Goal: Task Accomplishment & Management: Manage account settings

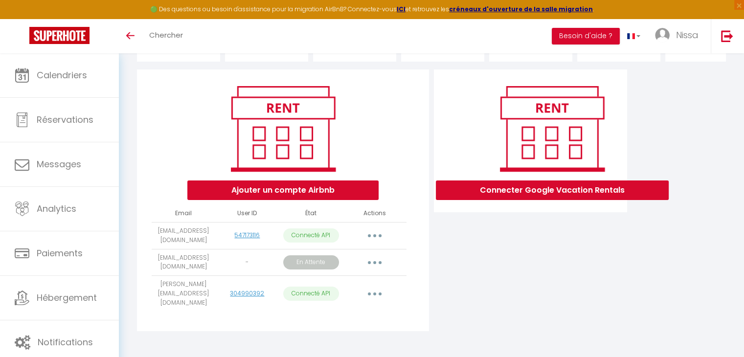
scroll to position [95, 0]
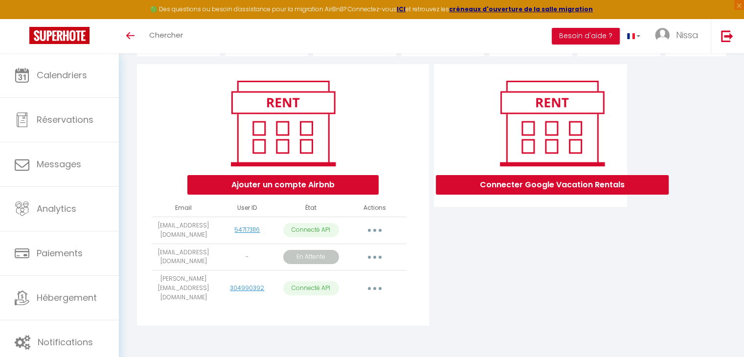
click at [375, 289] on button "button" at bounding box center [374, 289] width 27 height 16
click at [416, 294] on div "Ajouter un compte Airbnb Email User ID État Actions [EMAIL_ADDRESS][DOMAIN_NAME…" at bounding box center [283, 195] width 292 height 262
click at [352, 193] on button "Ajouter un compte Airbnb" at bounding box center [282, 185] width 191 height 20
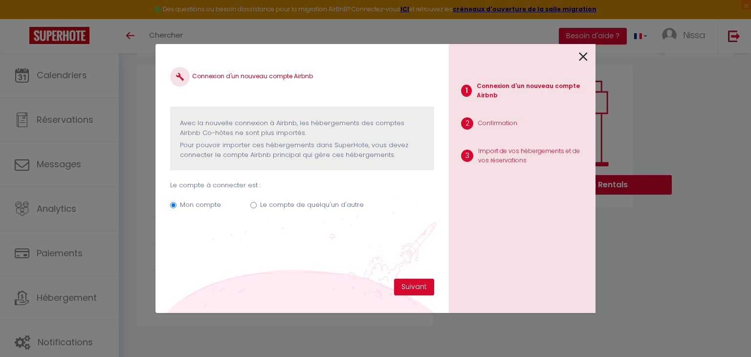
click at [256, 200] on div "Mon compte Le compte de quelqu'un d'autre" at bounding box center [302, 206] width 264 height 33
click at [252, 206] on input "Le compte de quelqu'un d'autre" at bounding box center [253, 205] width 6 height 6
radio input "true"
radio input "false"
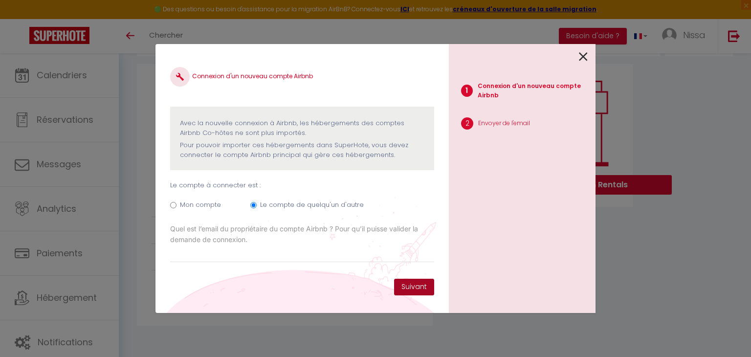
click at [417, 290] on button "Suivant" at bounding box center [414, 287] width 40 height 17
click at [364, 253] on input "Email connexion Airbnb" at bounding box center [302, 254] width 264 height 18
type input "[PERSON_NAME][EMAIL_ADDRESS]fr"
click at [402, 288] on button "Suivant" at bounding box center [414, 287] width 40 height 17
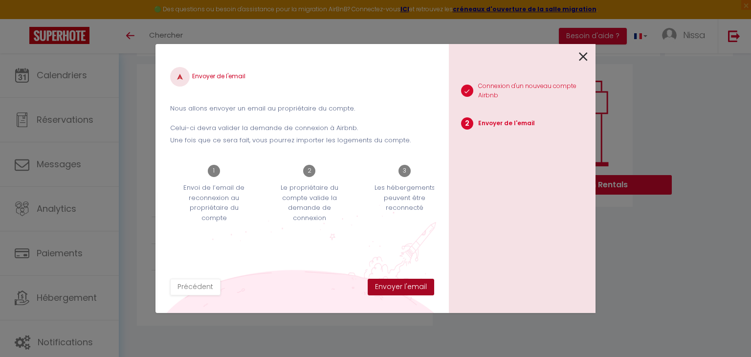
click at [401, 286] on button "Envoyer l'email" at bounding box center [401, 287] width 67 height 17
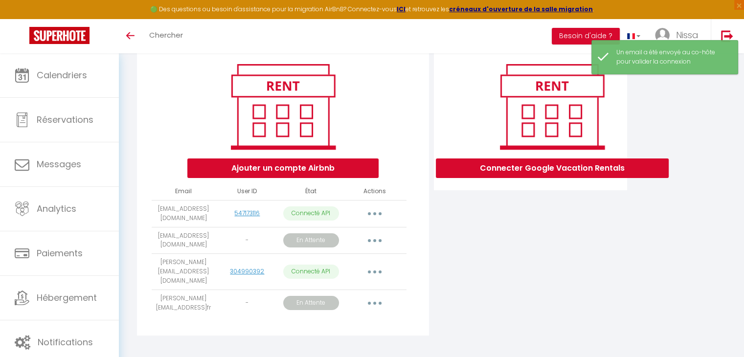
scroll to position [122, 0]
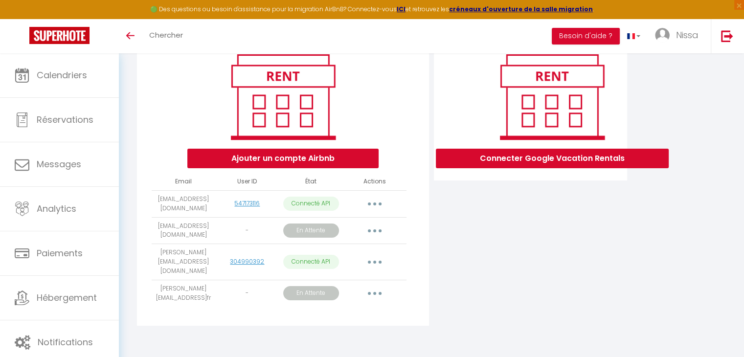
drag, startPoint x: 743, startPoint y: 205, endPoint x: 747, endPoint y: 141, distance: 64.2
click at [743, 141] on html "🟢 Des questions ou besoin d'assistance pour la migration AirBnB? Connectez-vous…" at bounding box center [372, 56] width 744 height 357
